Goal: Information Seeking & Learning: Learn about a topic

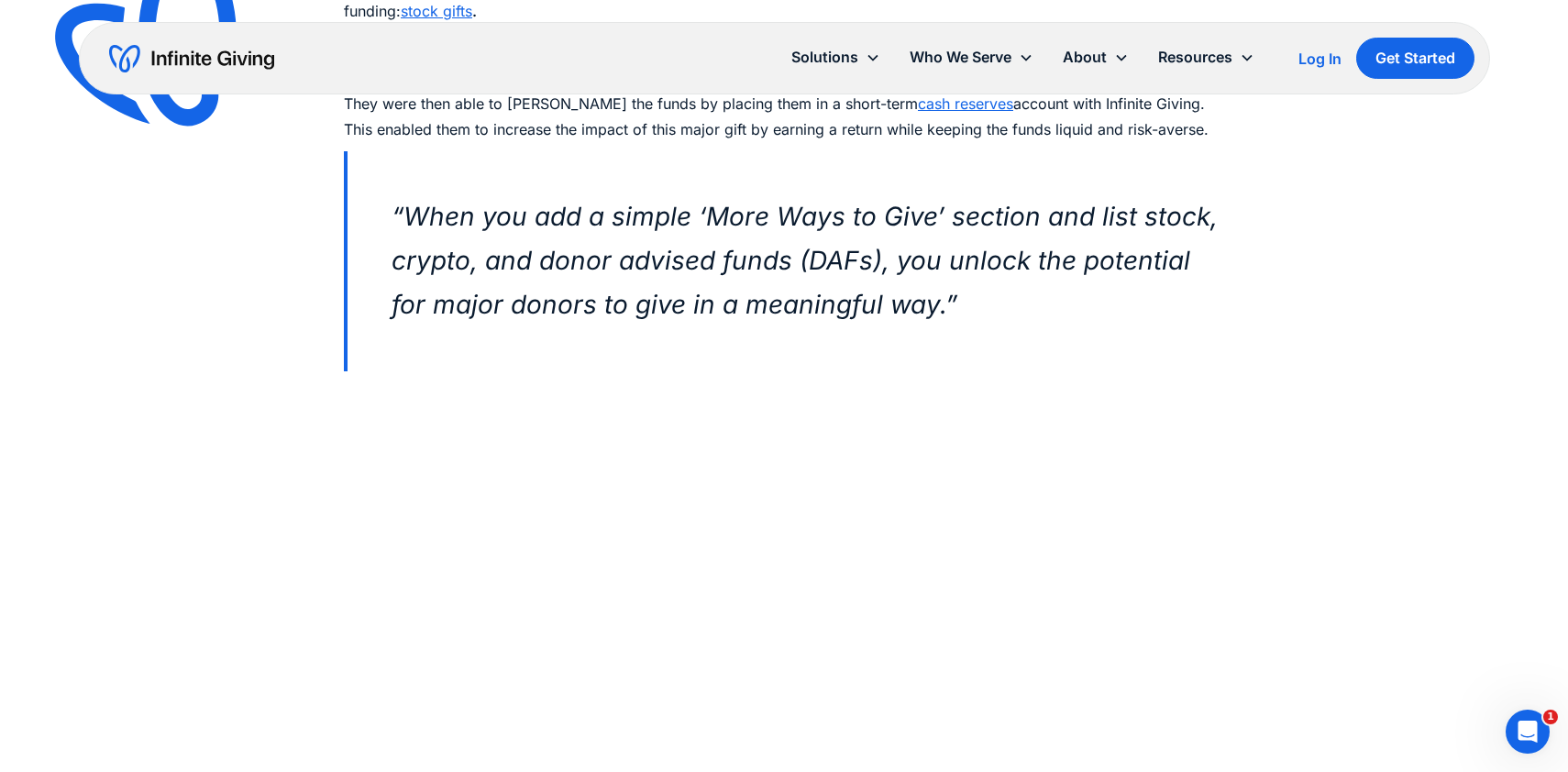
scroll to position [1086, 0]
click at [510, 222] on em "“When you add a simple ‘More Ways to Give’ section and list stock, crypto, and …" at bounding box center [804, 261] width 826 height 119
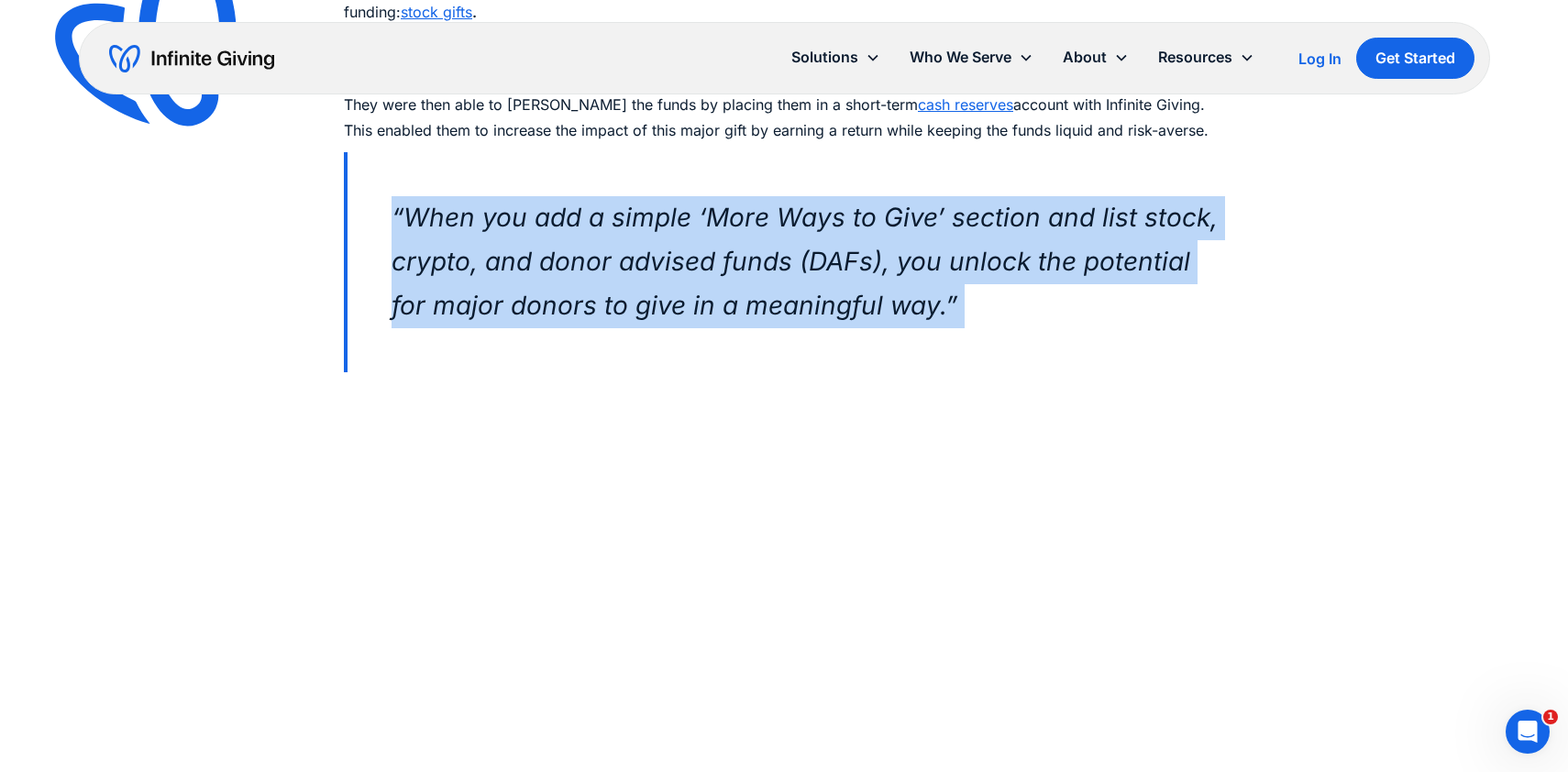
click at [510, 222] on em "“When you add a simple ‘More Ways to Give’ section and list stock, crypto, and …" at bounding box center [804, 261] width 826 height 119
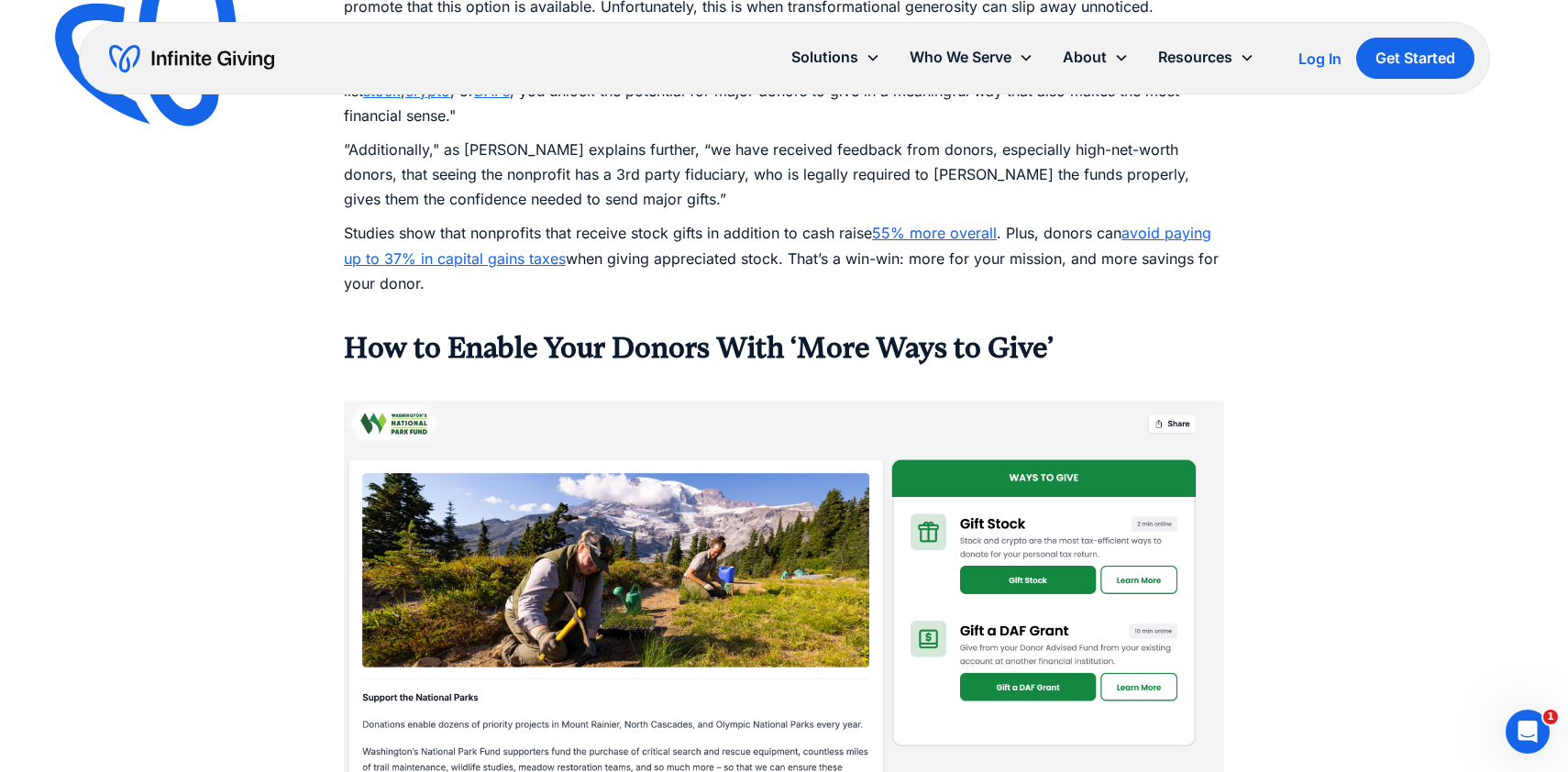
scroll to position [2435, 0]
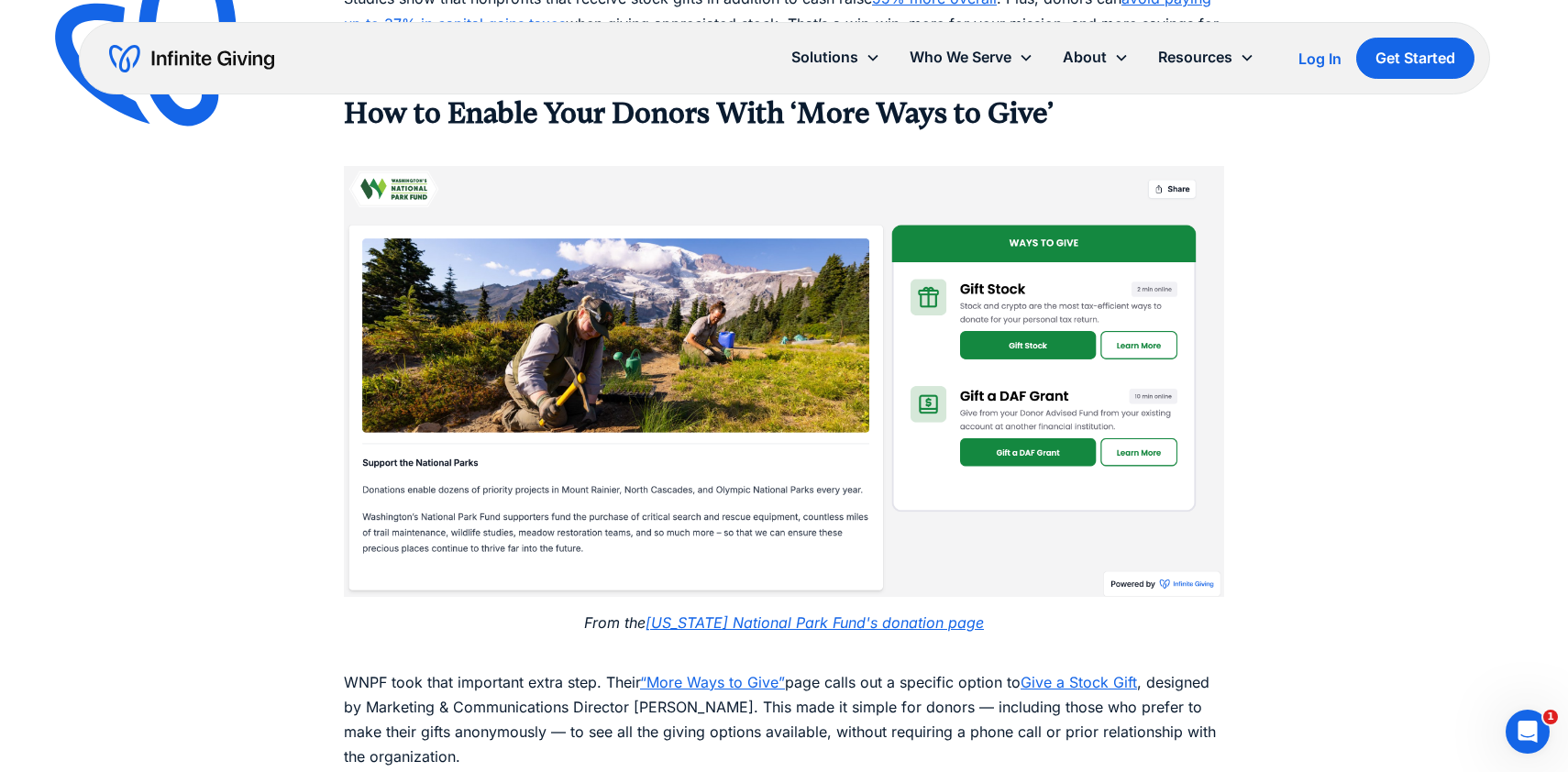
click at [257, 459] on div "Case Studies Nonprofit Receives Surprise Stock Gift of Over $100,000 Discover h…" at bounding box center [784, 101] width 1568 height 5073
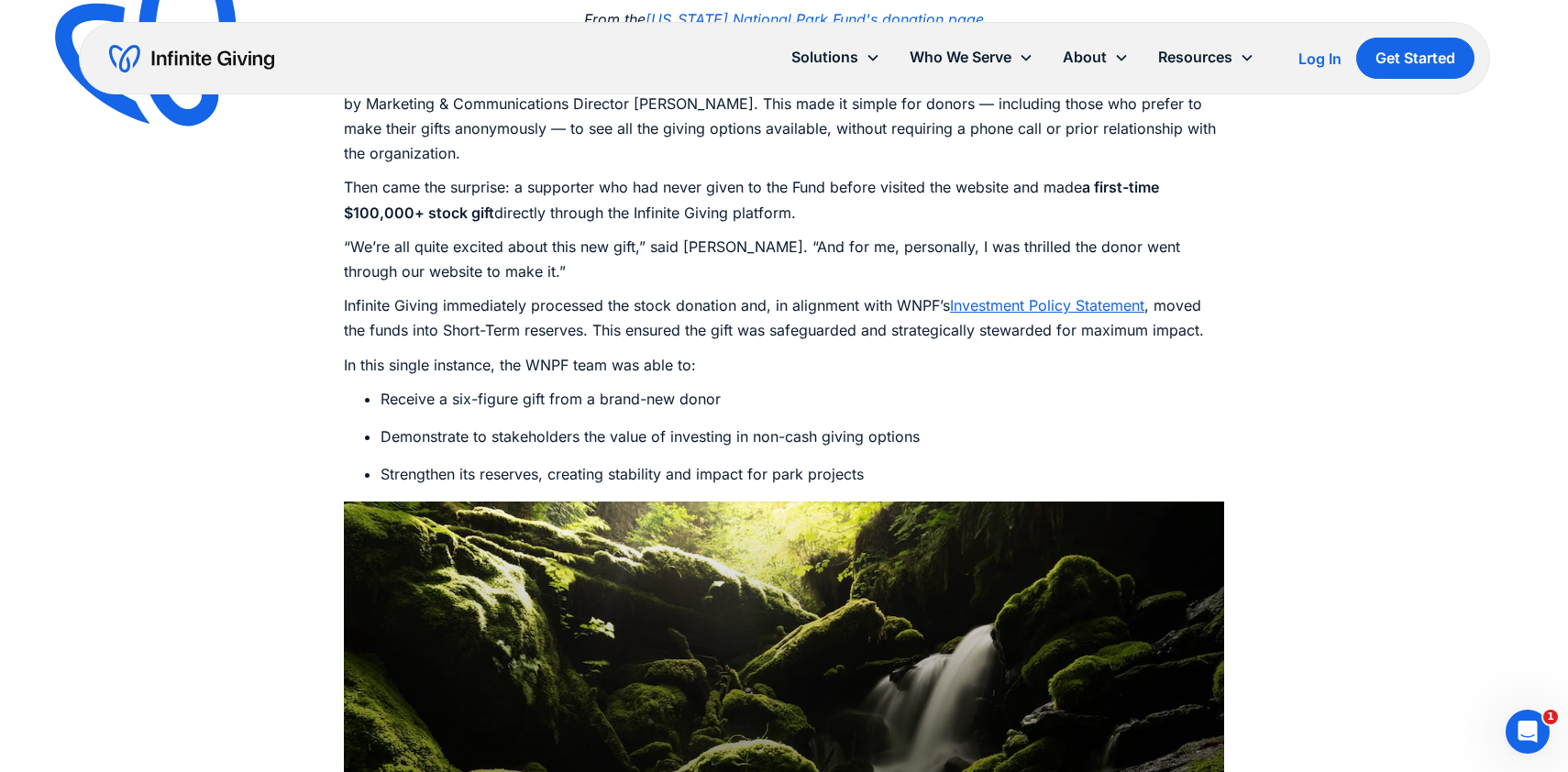
scroll to position [3037, 0]
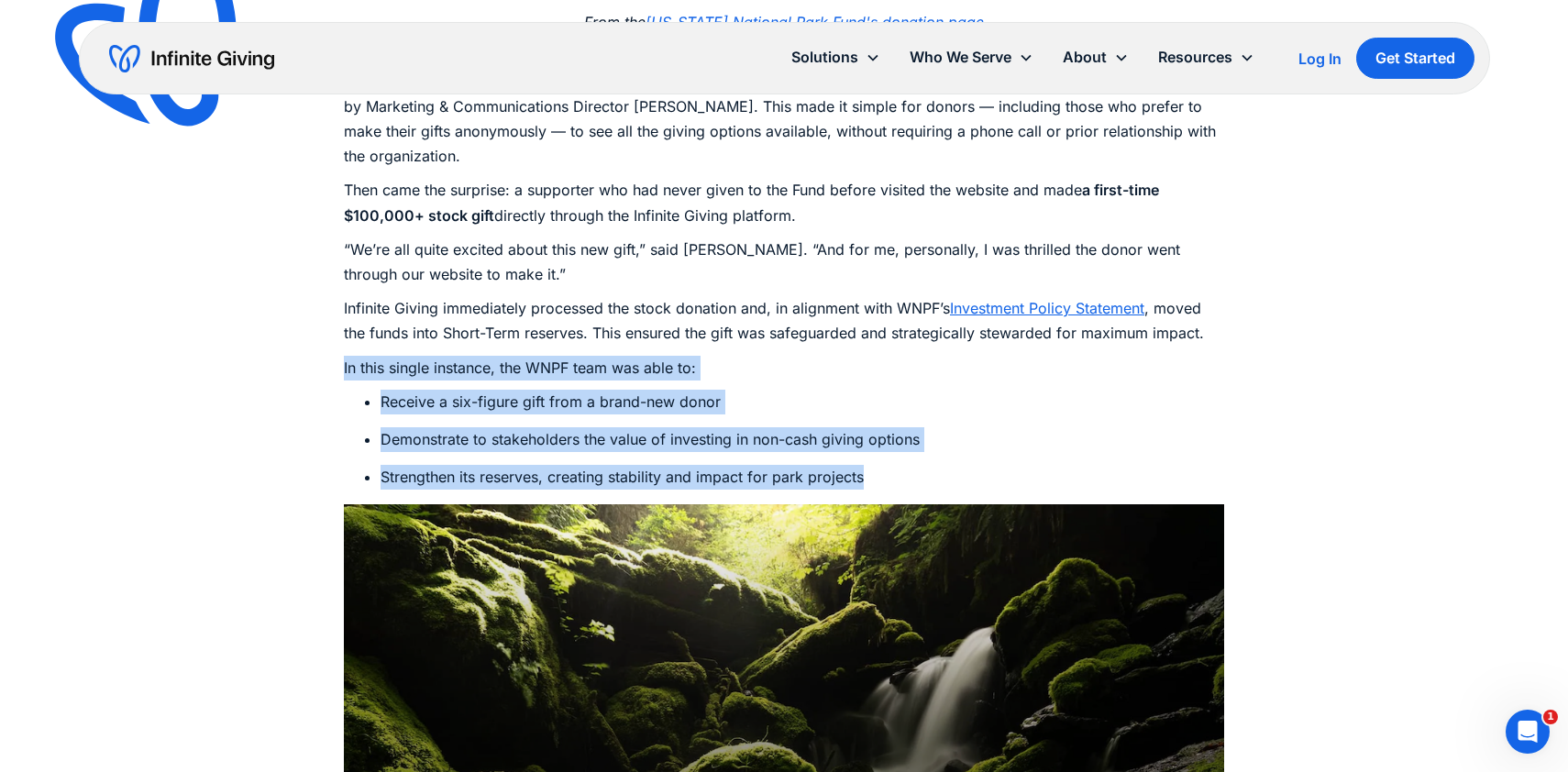
drag, startPoint x: 903, startPoint y: 452, endPoint x: 242, endPoint y: 337, distance: 670.9
drag, startPoint x: 266, startPoint y: 342, endPoint x: 956, endPoint y: 450, distance: 698.4
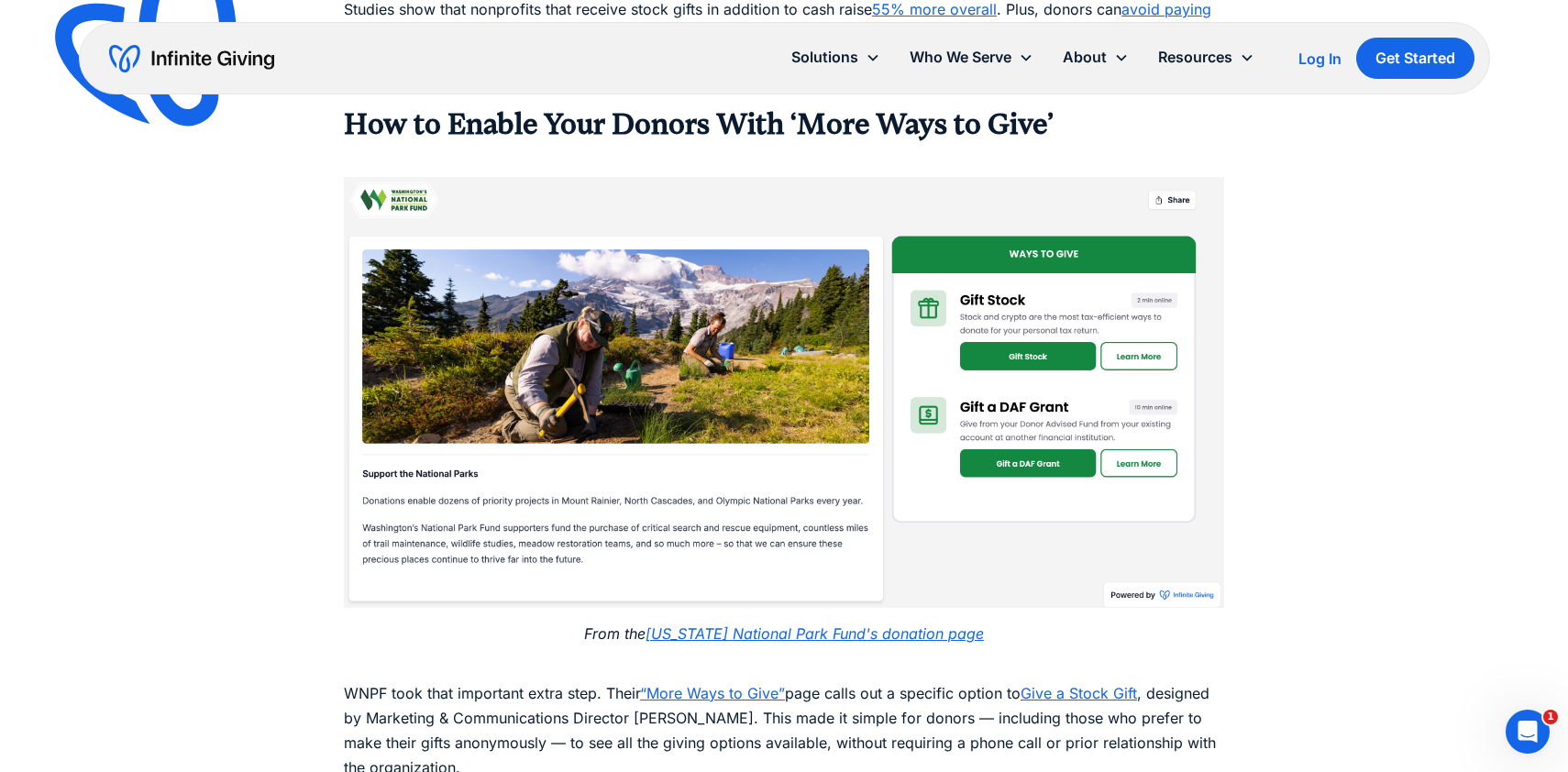
scroll to position [2319, 0]
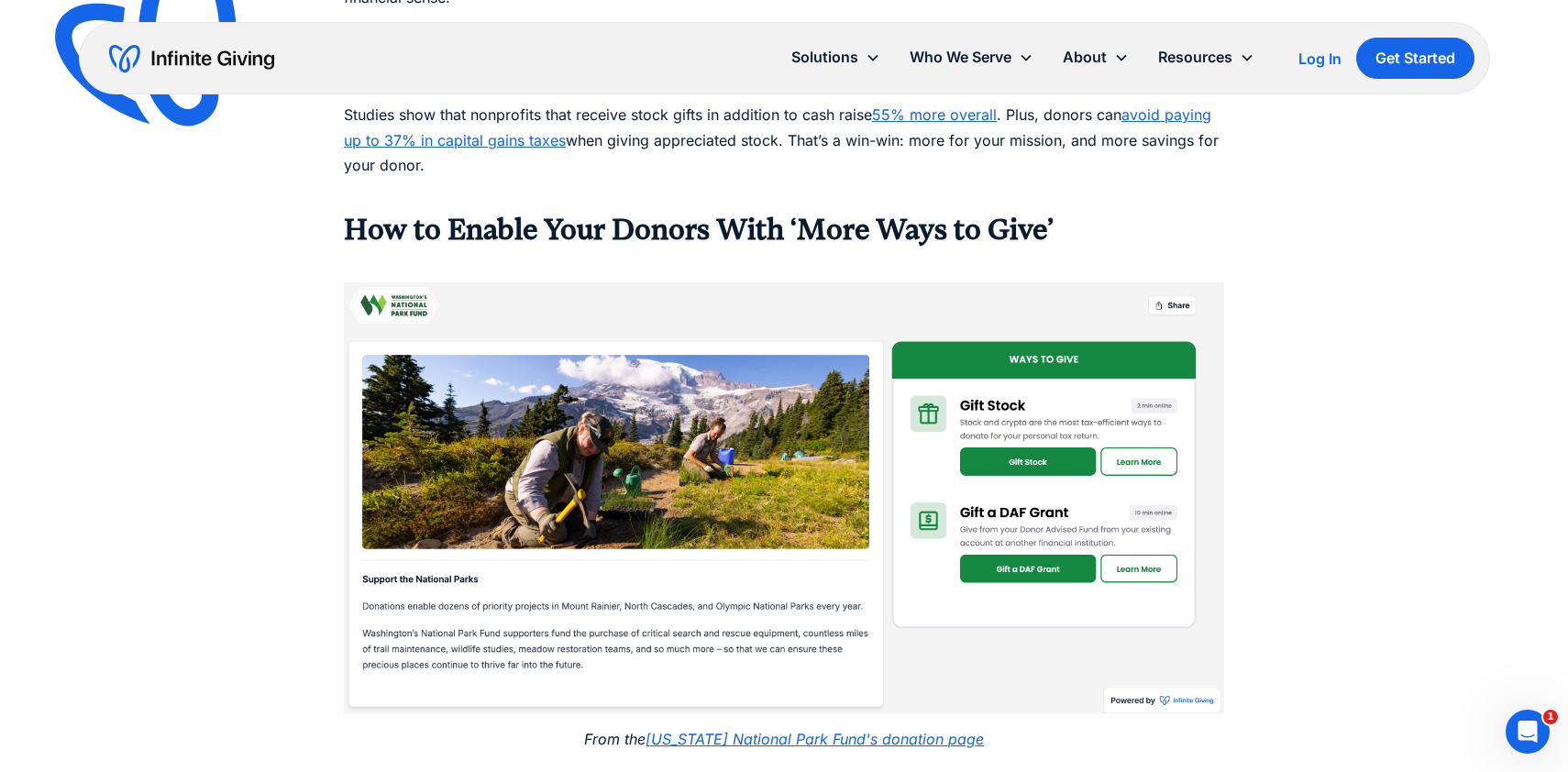
click at [1135, 220] on h3 "How to Enable Your Donors With ‘More Ways to Give’" at bounding box center [784, 230] width 880 height 36
